Goal: Task Accomplishment & Management: Manage account settings

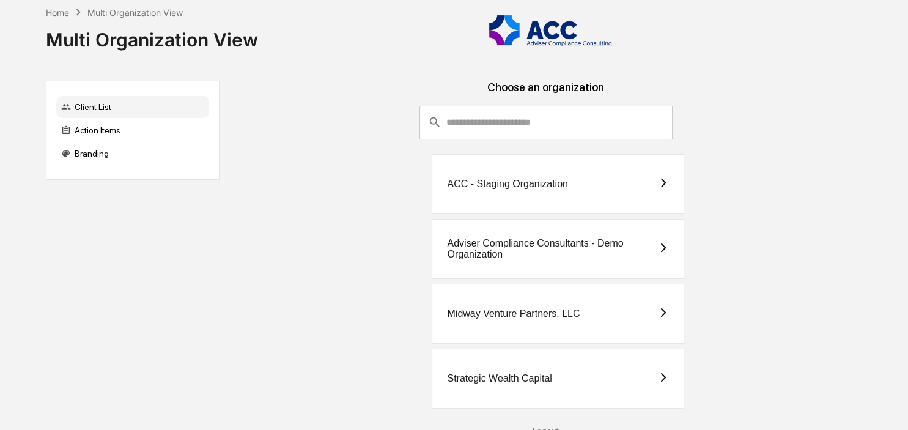
click at [540, 373] on div "Strategic Wealth Capital" at bounding box center [499, 378] width 105 height 11
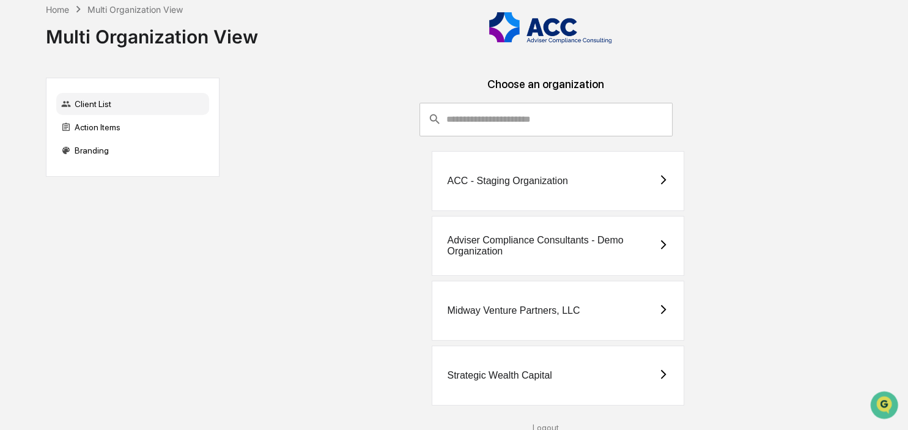
scroll to position [4, 0]
click at [554, 426] on div "Logout" at bounding box center [546, 426] width 634 height 10
